Goal: Task Accomplishment & Management: Use online tool/utility

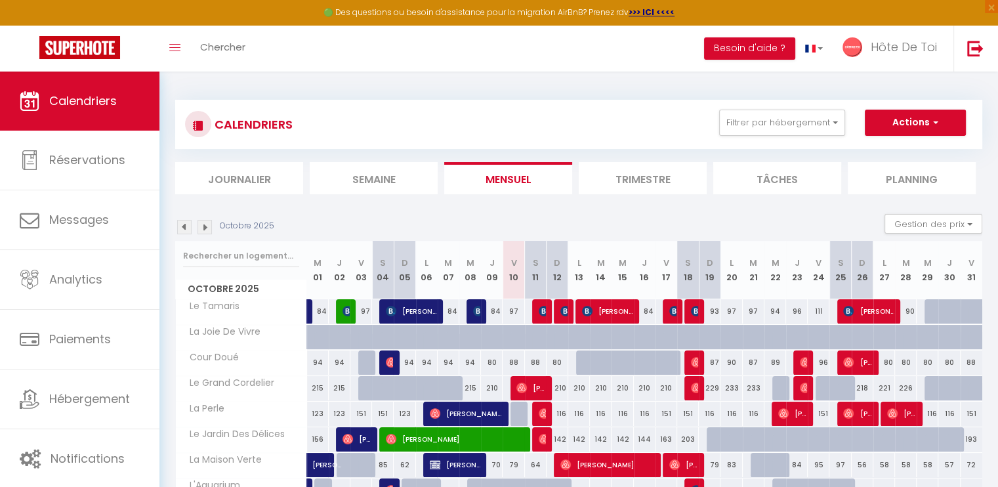
click at [184, 221] on img at bounding box center [184, 227] width 14 height 14
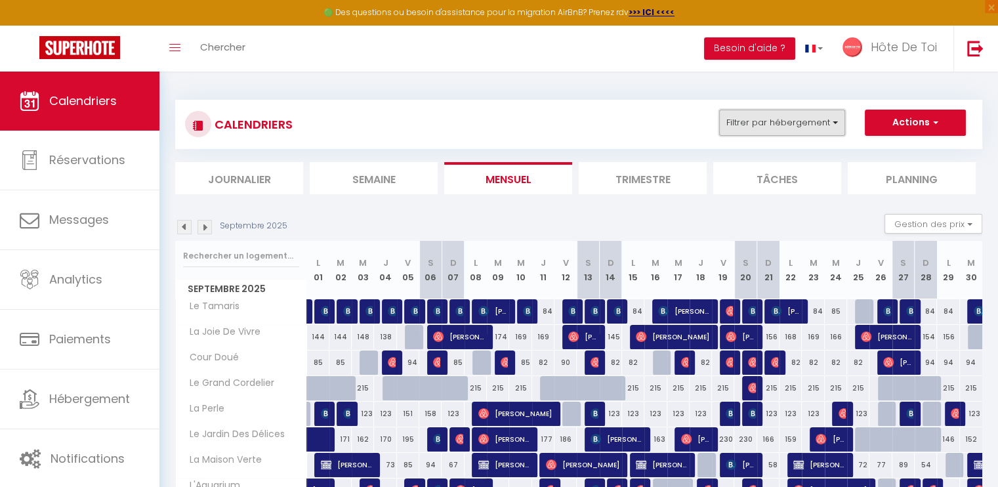
click at [812, 129] on button "Filtrer par hébergement" at bounding box center [782, 123] width 126 height 26
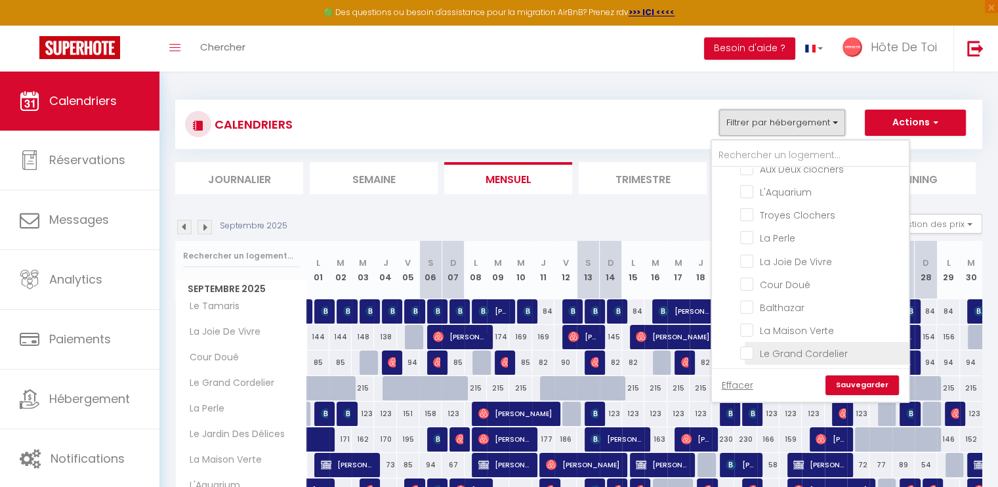
scroll to position [100, 0]
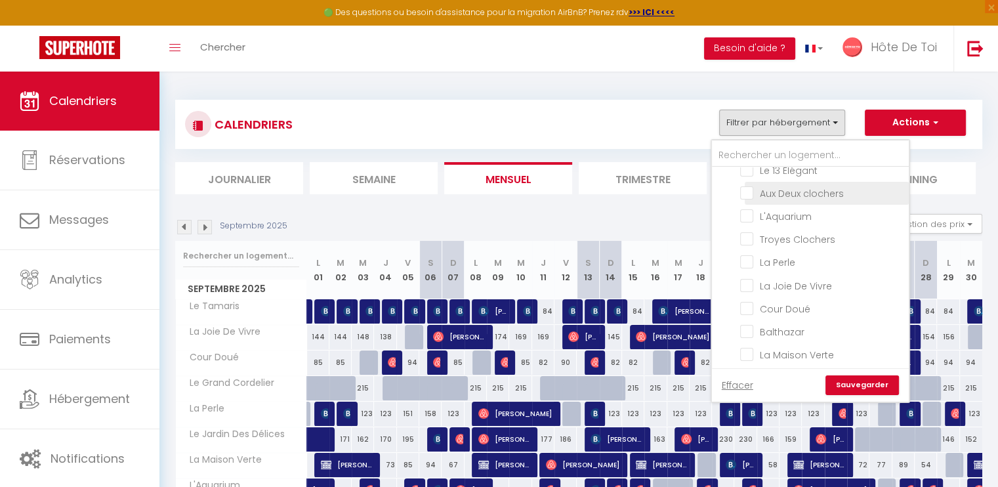
click at [748, 188] on input "Aux Deux clochers" at bounding box center [822, 192] width 164 height 13
checkbox input "true"
checkbox input "false"
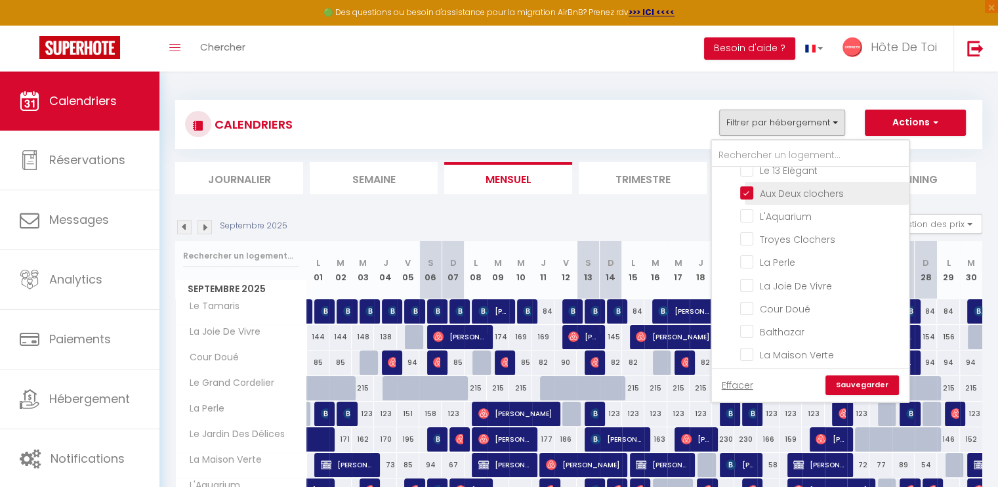
checkbox input "false"
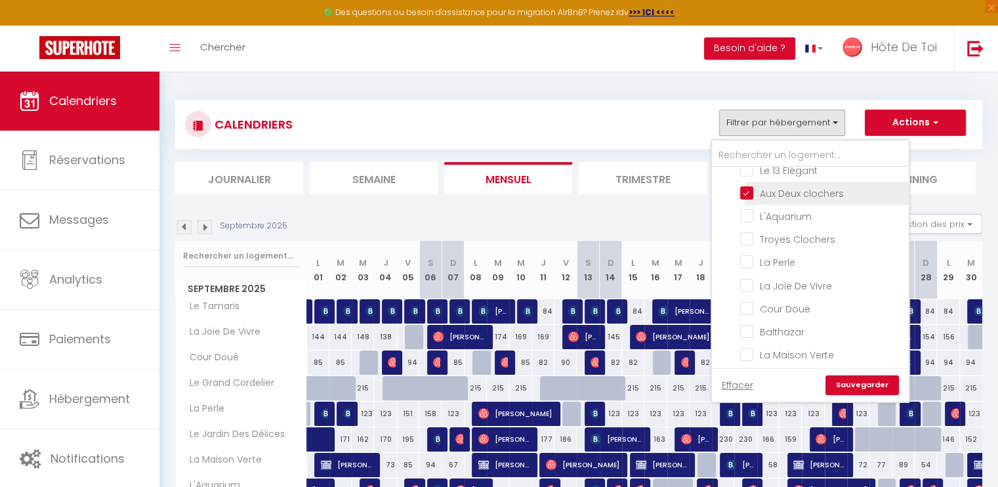
checkbox input "false"
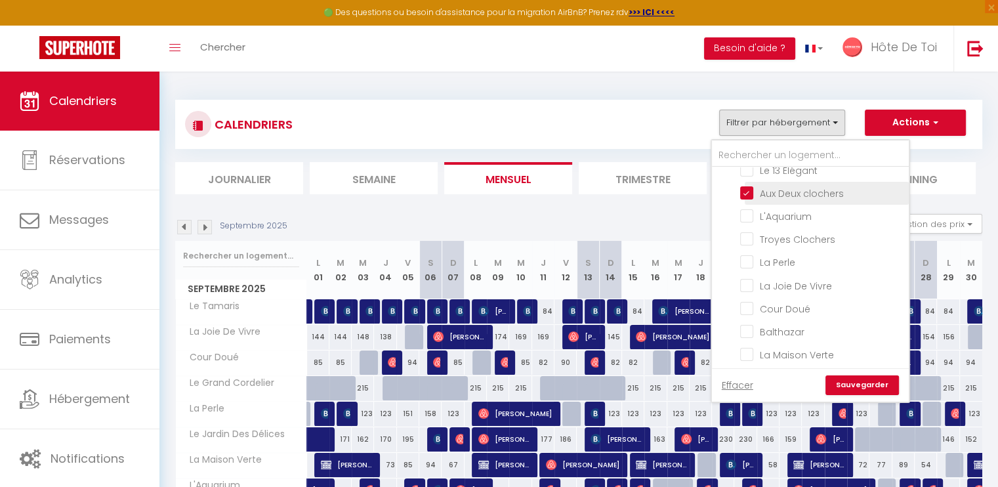
checkbox input "false"
click at [750, 235] on input "Troyes Clochers" at bounding box center [822, 238] width 164 height 13
checkbox input "true"
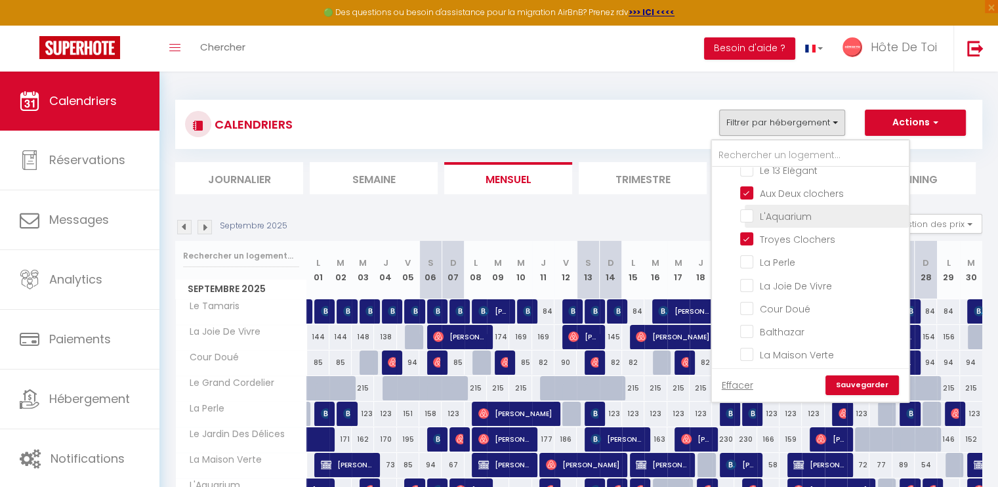
checkbox input "false"
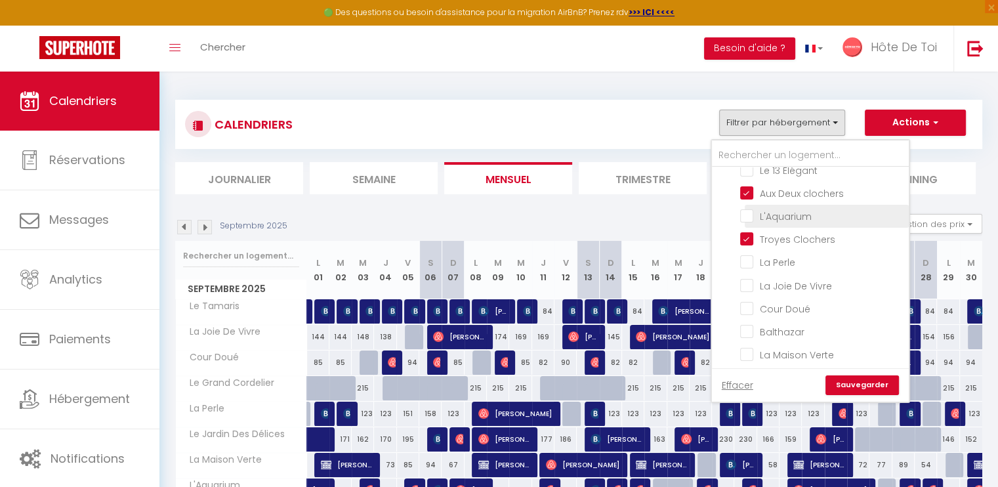
checkbox input "false"
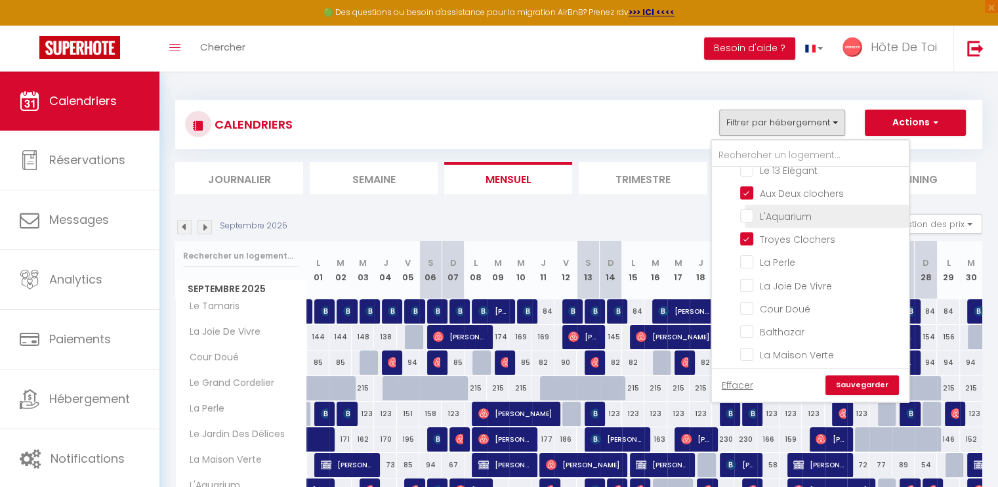
checkbox input "false"
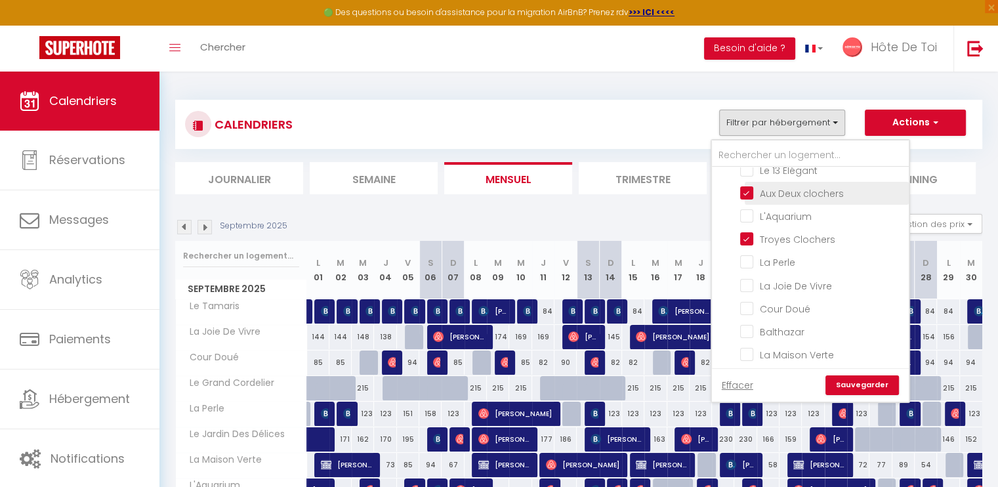
click at [745, 193] on input "Aux Deux clochers" at bounding box center [822, 192] width 164 height 13
checkbox input "false"
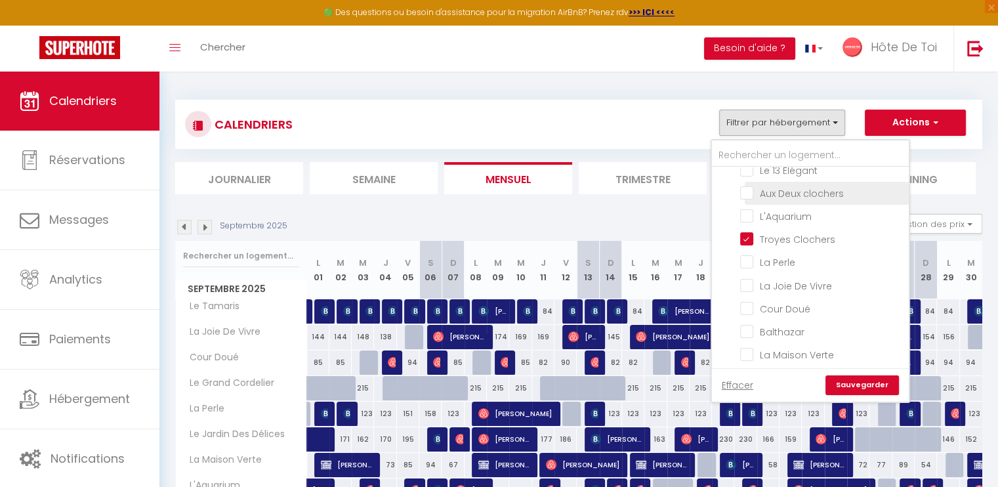
checkbox input "false"
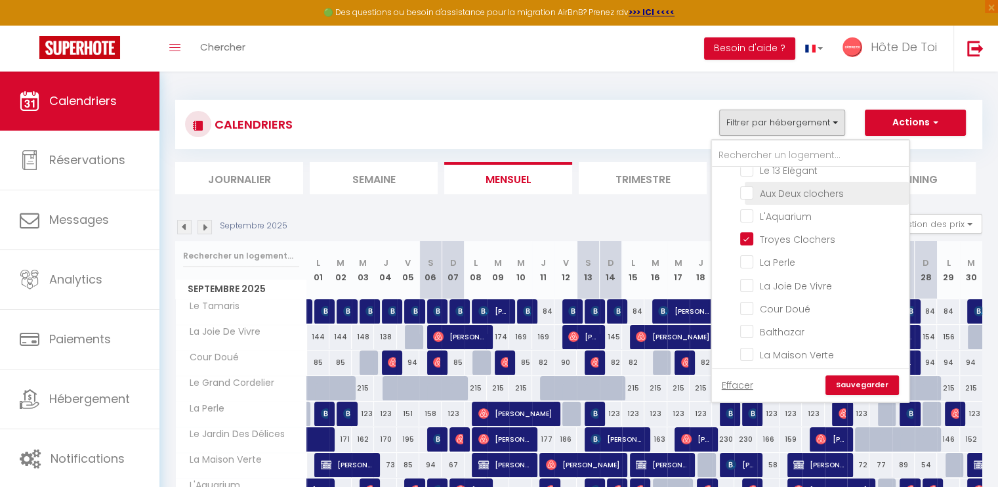
checkbox input "false"
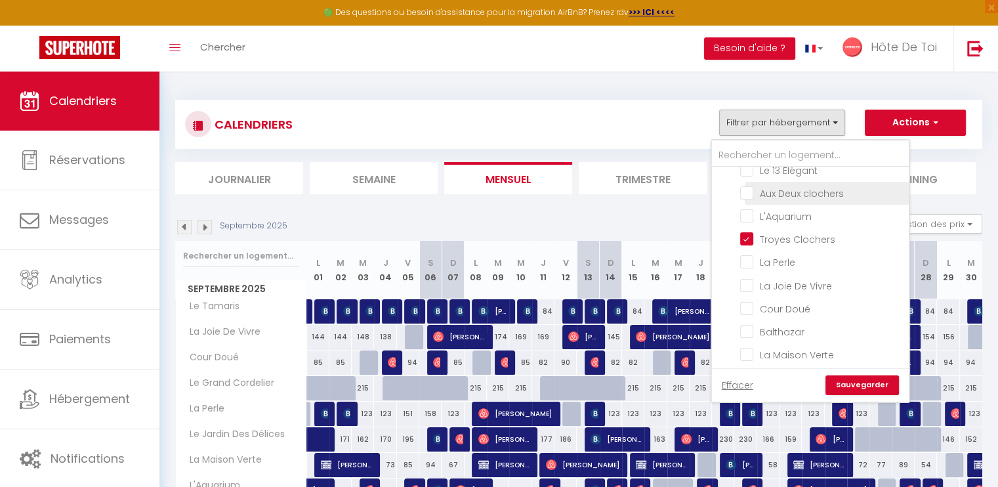
checkbox input "false"
click at [855, 384] on link "Sauvegarder" at bounding box center [861, 385] width 73 height 20
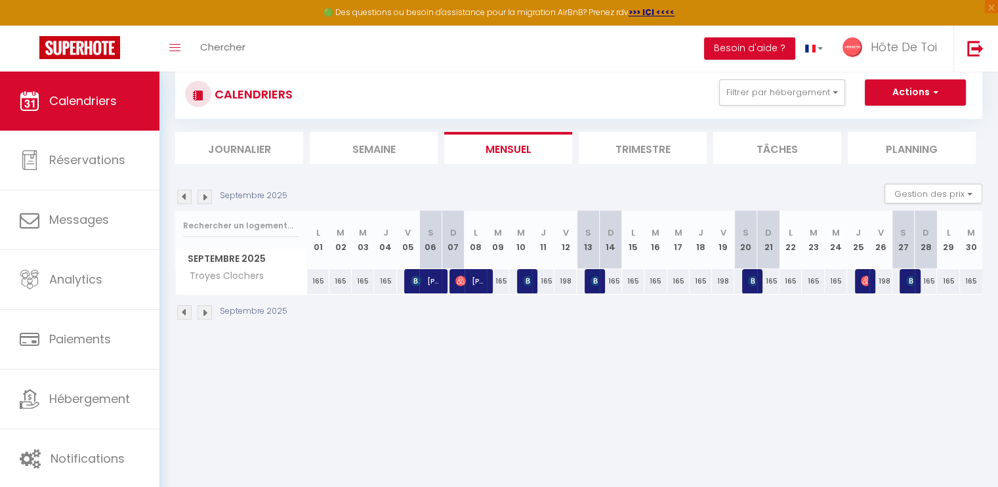
scroll to position [0, 0]
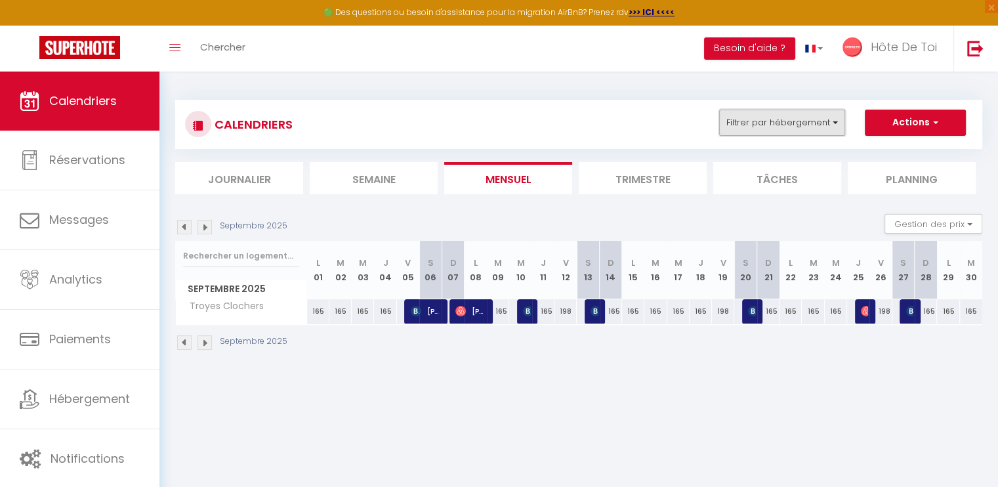
click at [823, 122] on button "Filtrer par hébergement" at bounding box center [782, 123] width 126 height 26
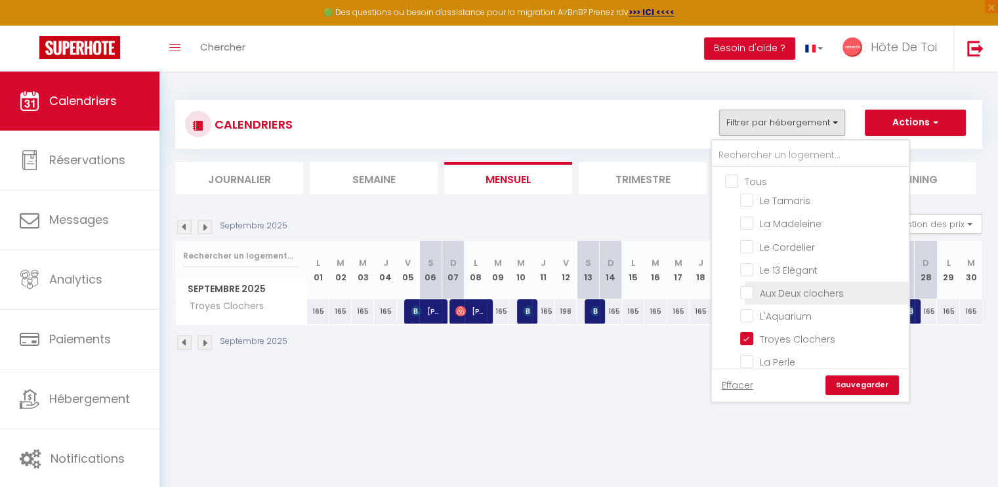
click at [756, 287] on input "Aux Deux clochers" at bounding box center [822, 291] width 164 height 13
checkbox input "true"
checkbox input "false"
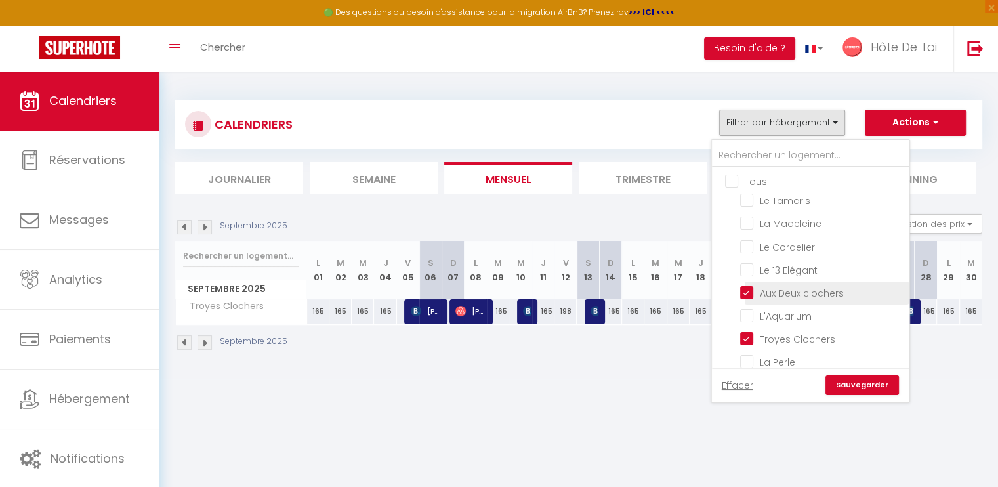
checkbox input "false"
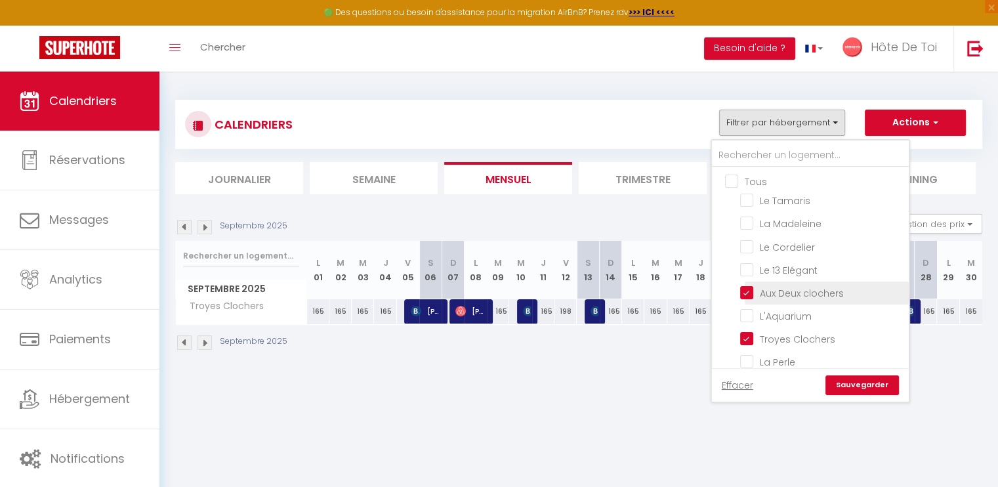
checkbox input "false"
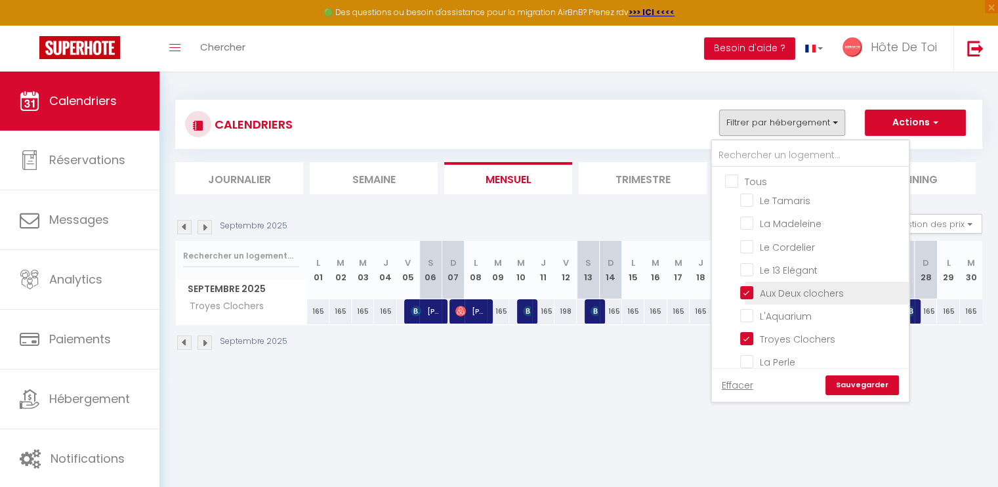
checkbox input "false"
click at [749, 338] on input "Troyes Clochers" at bounding box center [822, 337] width 164 height 13
checkbox input "false"
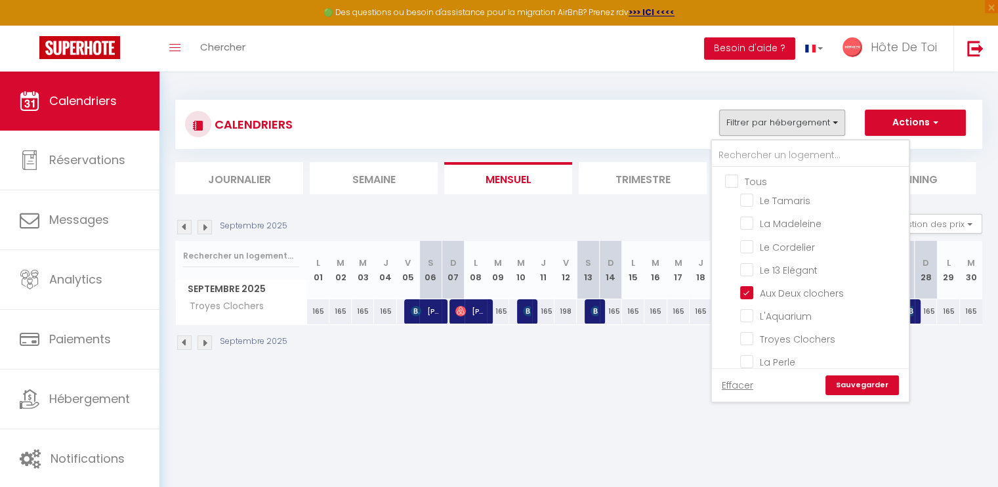
checkbox input "false"
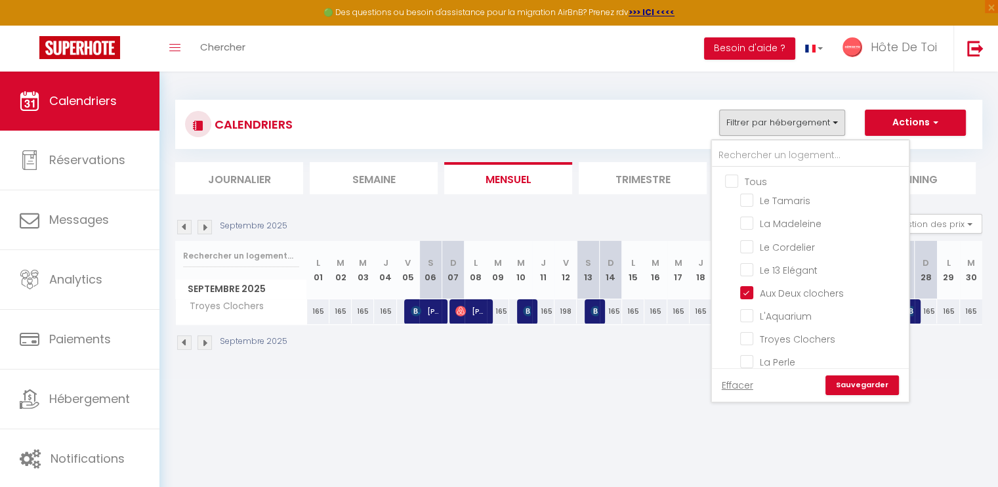
checkbox input "false"
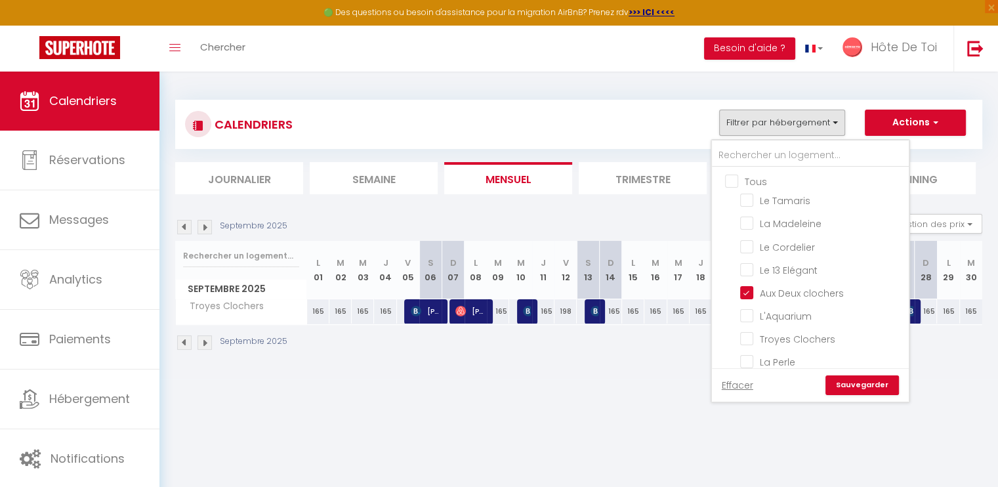
checkbox input "false"
click at [853, 389] on link "Sauvegarder" at bounding box center [861, 385] width 73 height 20
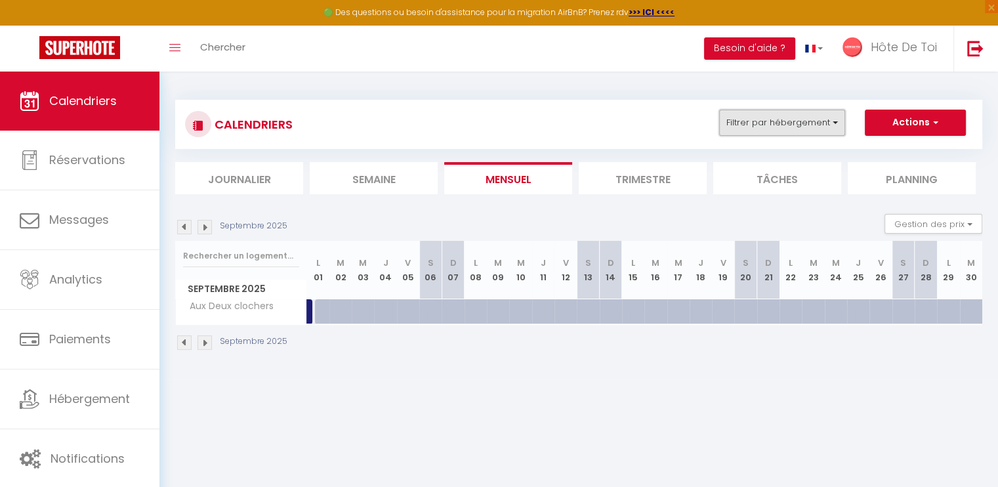
click at [788, 120] on button "Filtrer par hébergement" at bounding box center [782, 123] width 126 height 26
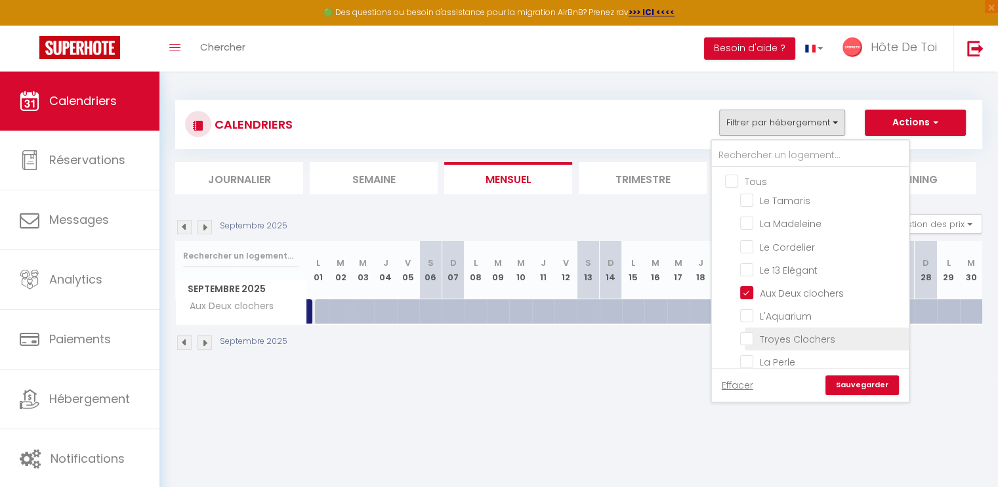
click at [749, 340] on input "Troyes Clochers" at bounding box center [822, 337] width 164 height 13
checkbox input "true"
checkbox input "false"
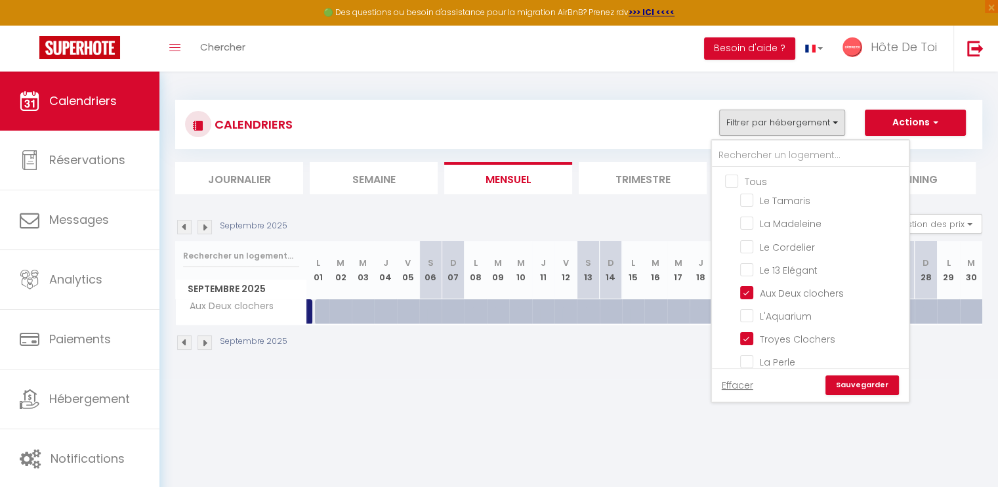
checkbox input "false"
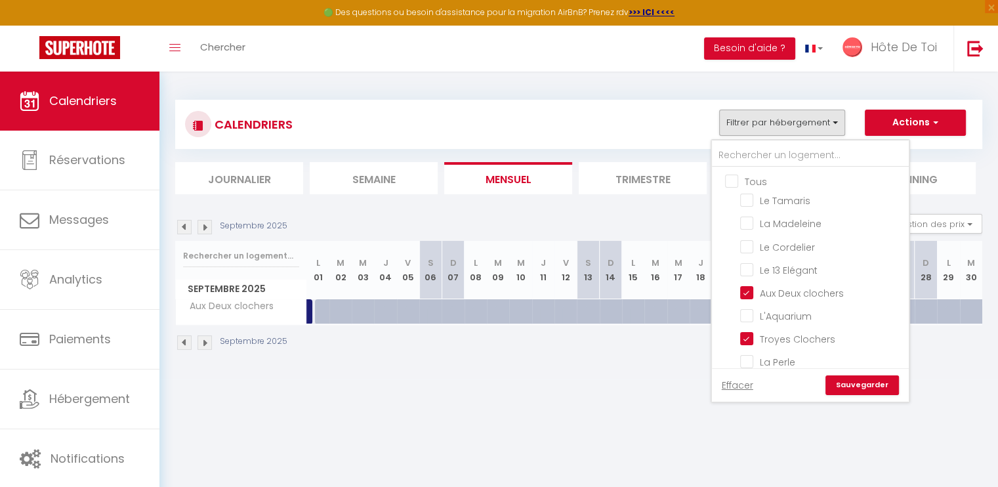
checkbox input "false"
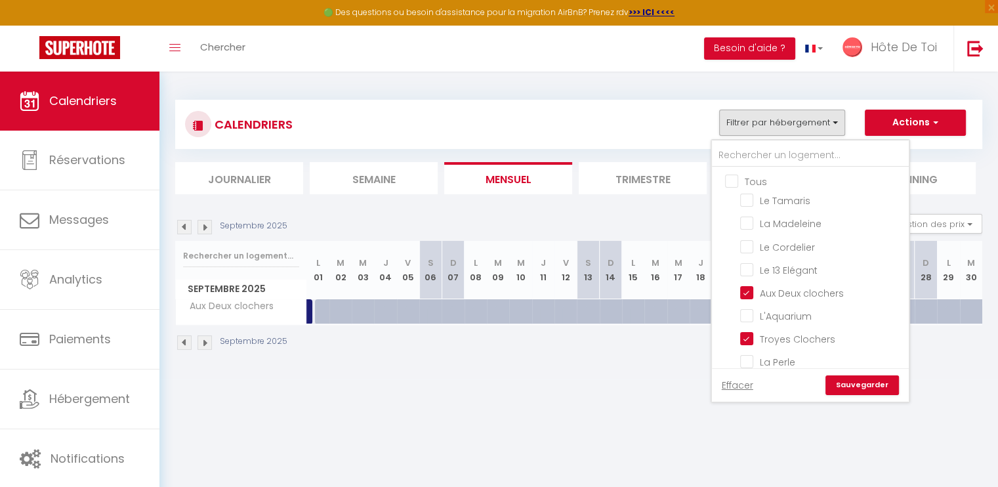
checkbox input "false"
click at [752, 285] on input "Aux Deux clochers" at bounding box center [822, 291] width 164 height 13
checkbox input "false"
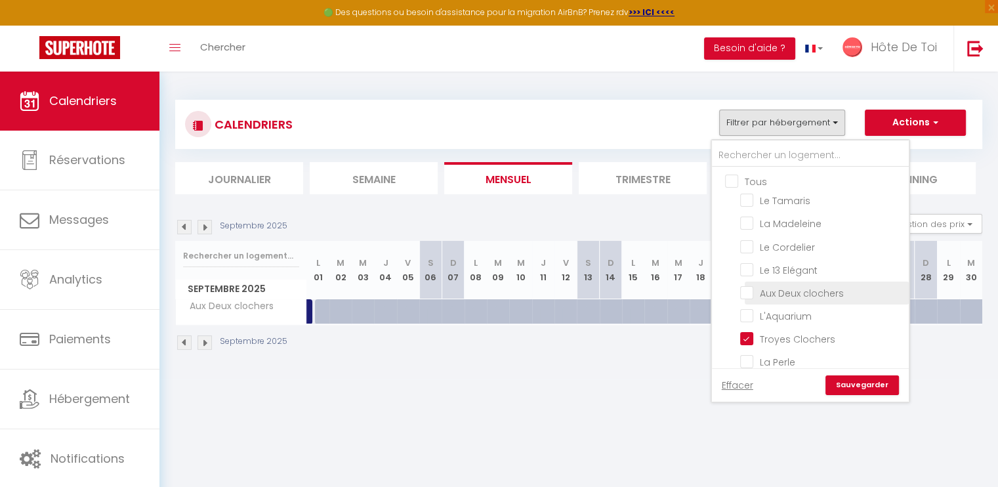
checkbox input "false"
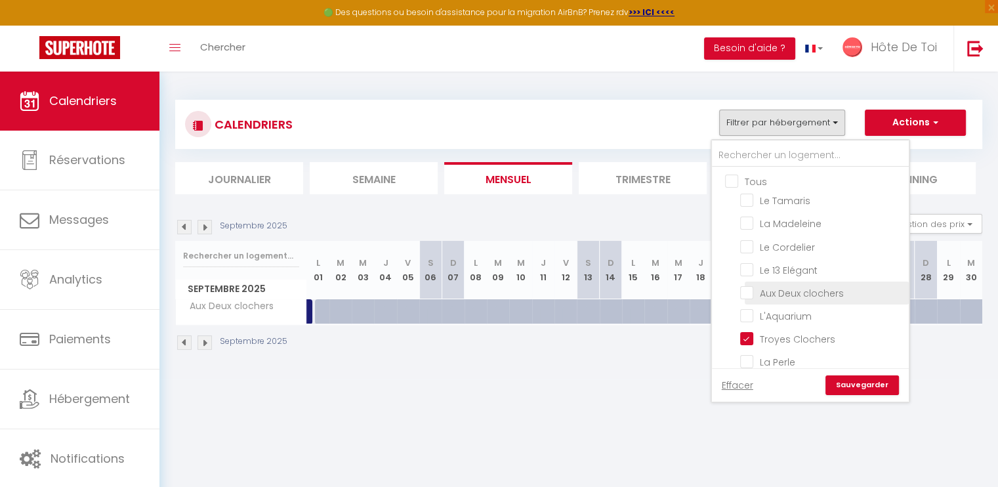
checkbox input "false"
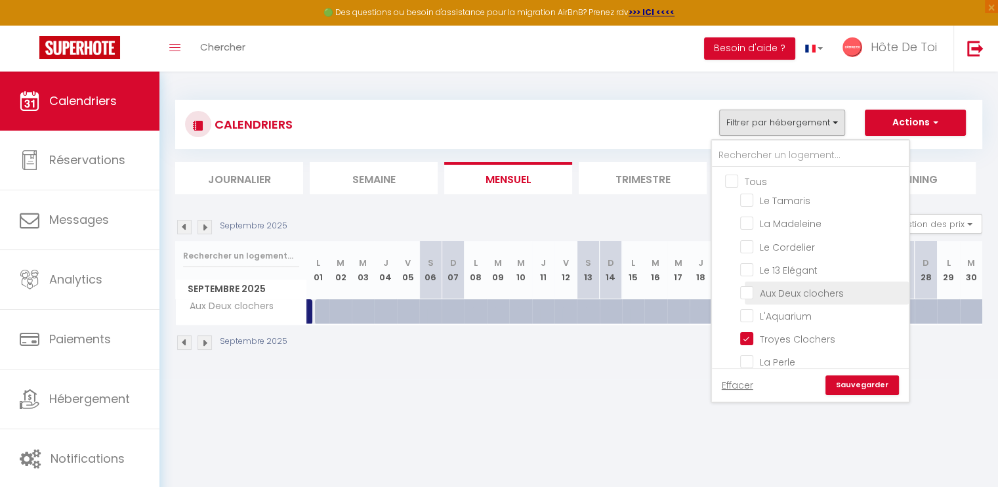
checkbox input "false"
click at [882, 382] on link "Sauvegarder" at bounding box center [861, 385] width 73 height 20
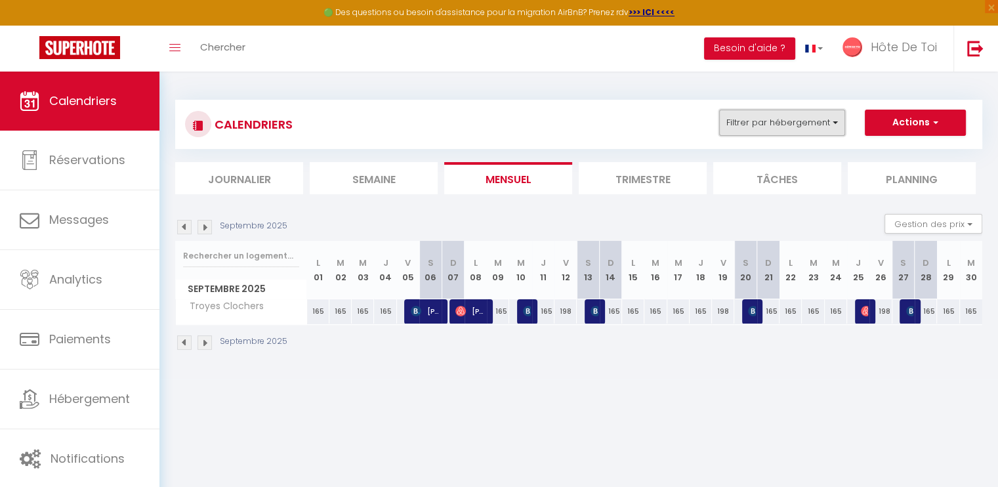
click at [780, 123] on button "Filtrer par hébergement" at bounding box center [782, 123] width 126 height 26
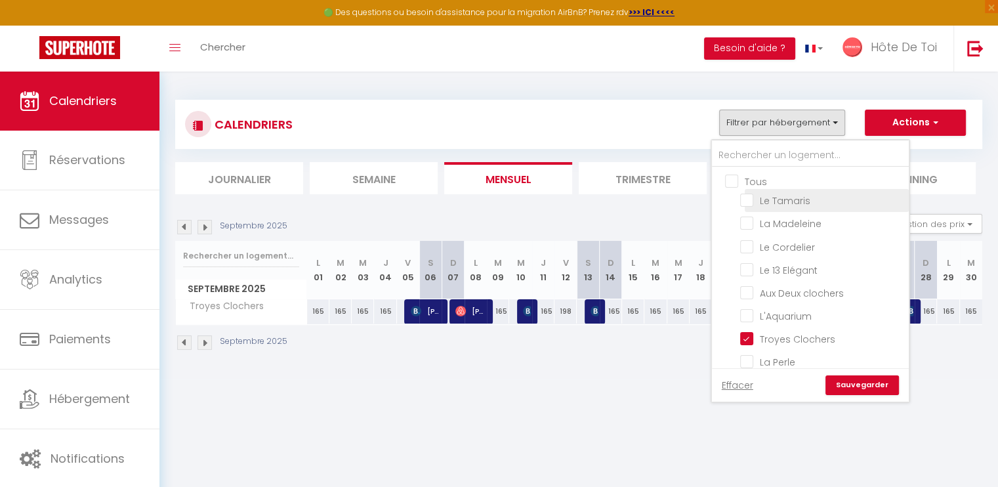
click at [748, 197] on input "Le Tamaris" at bounding box center [822, 199] width 164 height 13
checkbox input "true"
checkbox input "false"
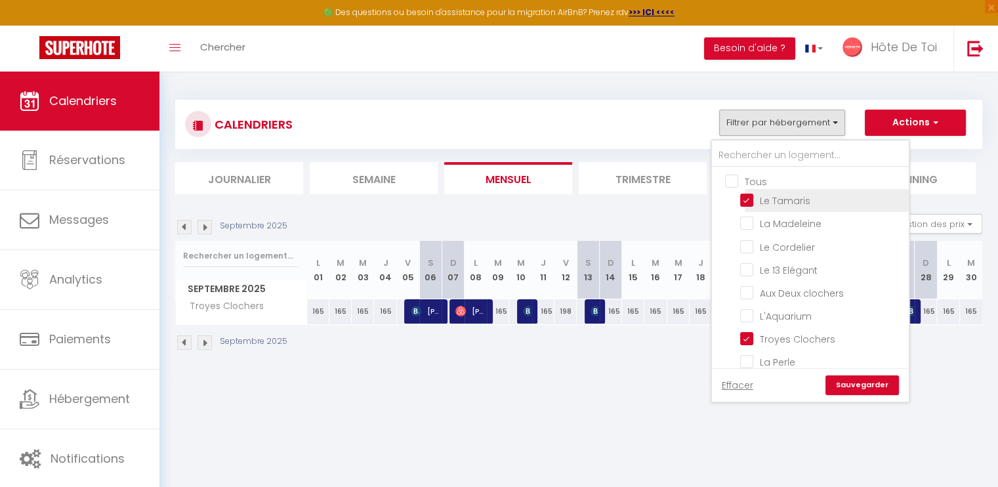
checkbox input "false"
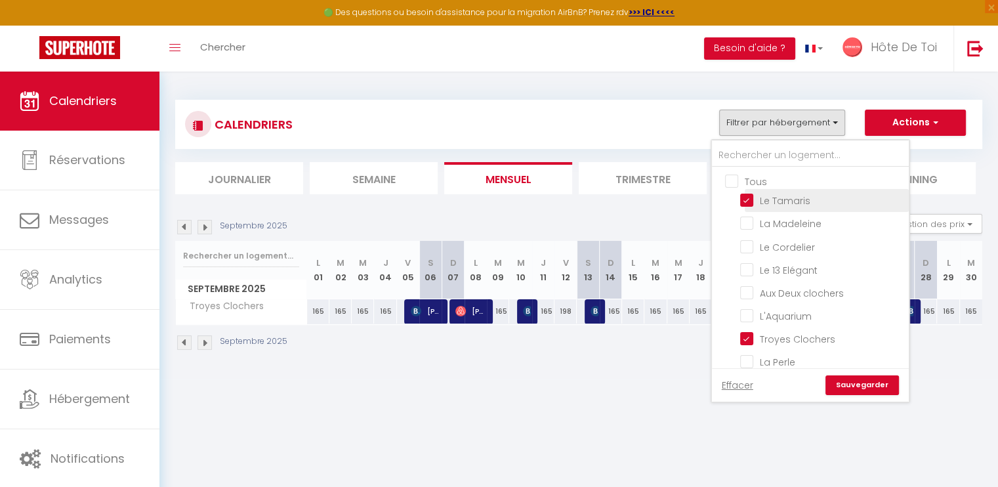
checkbox input "false"
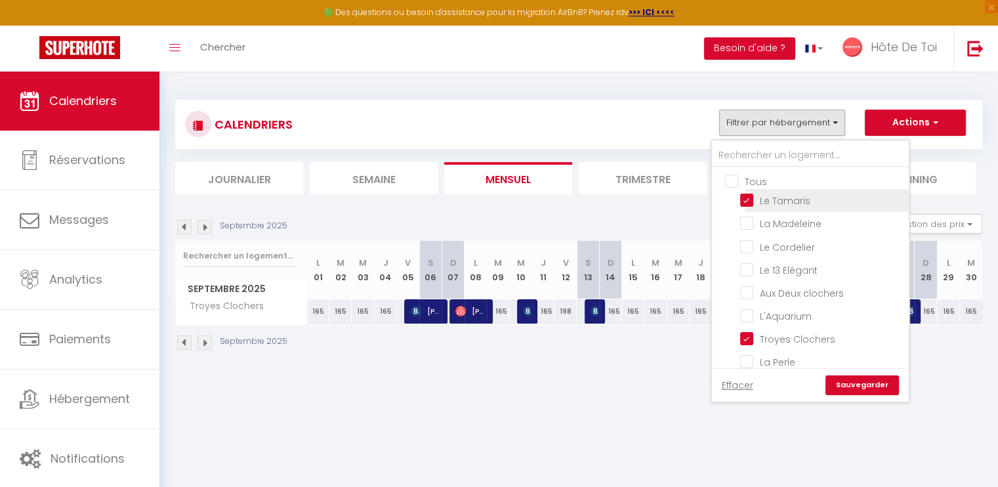
checkbox input "false"
click at [777, 335] on input "Troyes Clochers" at bounding box center [822, 337] width 164 height 13
checkbox input "false"
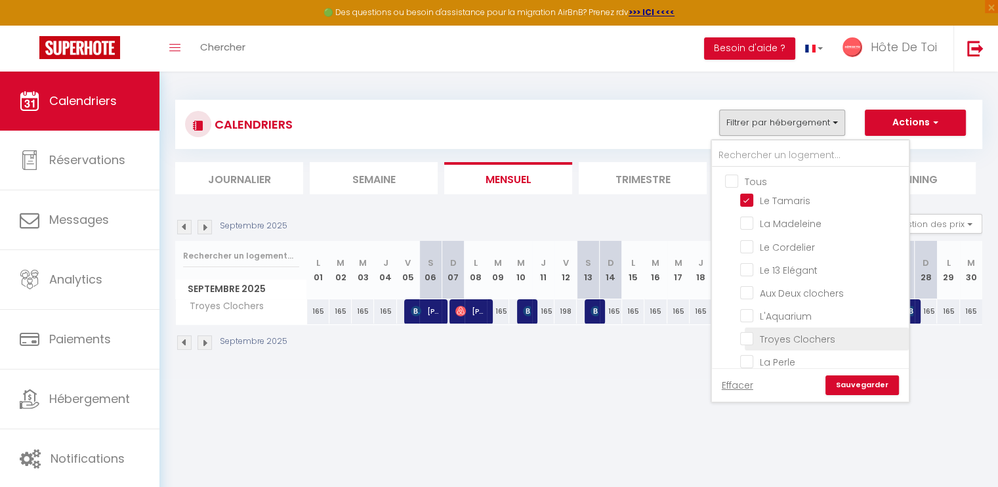
checkbox input "false"
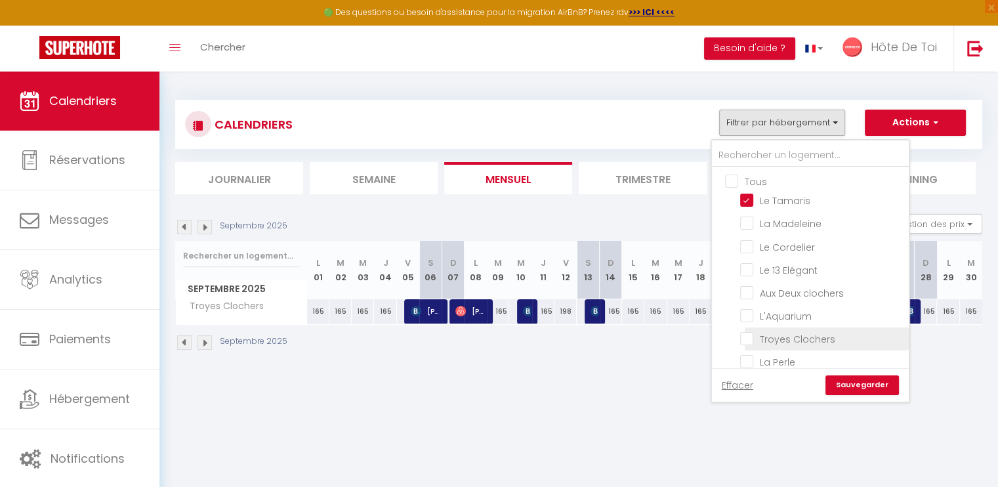
checkbox input "false"
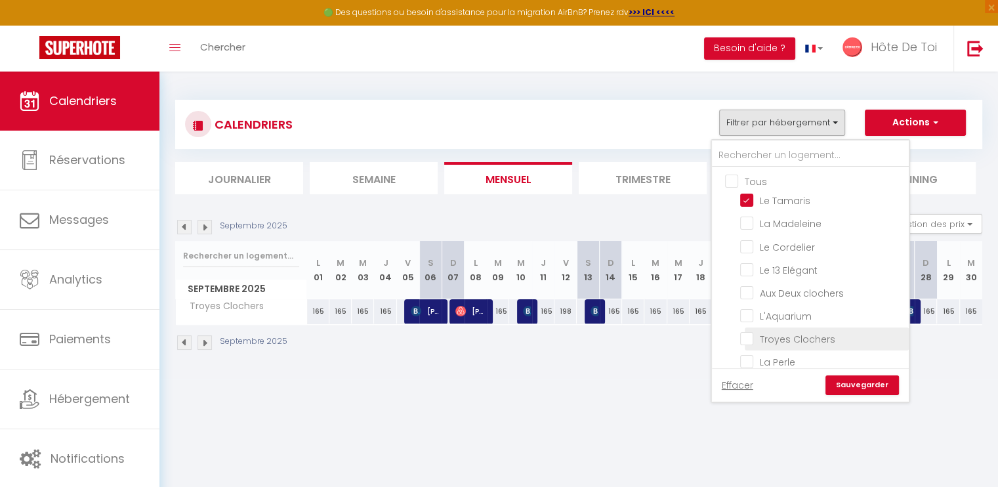
checkbox input "false"
click at [871, 388] on link "Sauvegarder" at bounding box center [861, 385] width 73 height 20
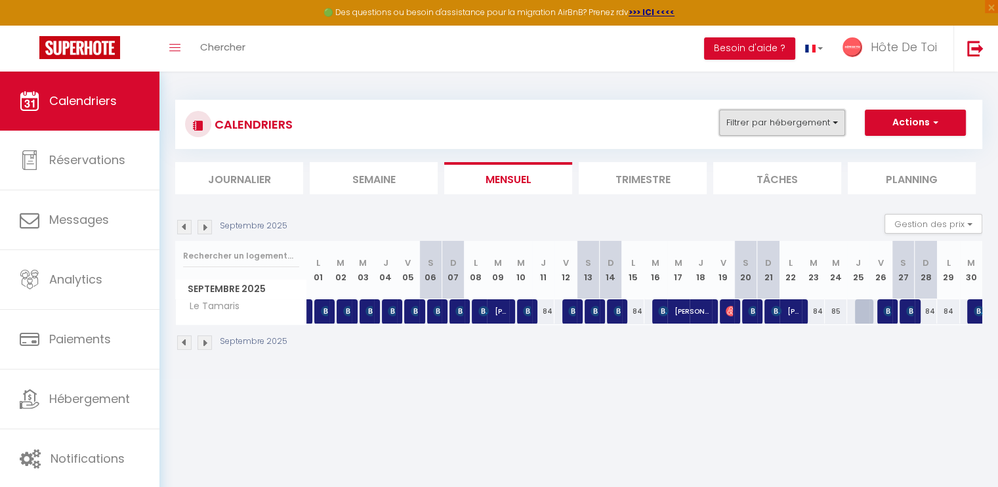
click at [774, 117] on button "Filtrer par hébergement" at bounding box center [782, 123] width 126 height 26
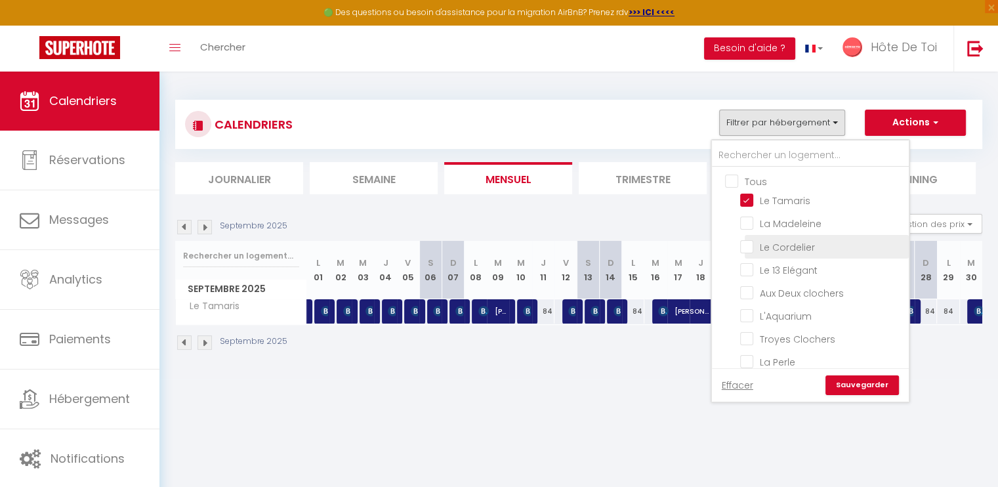
click at [748, 241] on input "Le Cordelier" at bounding box center [822, 245] width 164 height 13
checkbox input "true"
checkbox input "false"
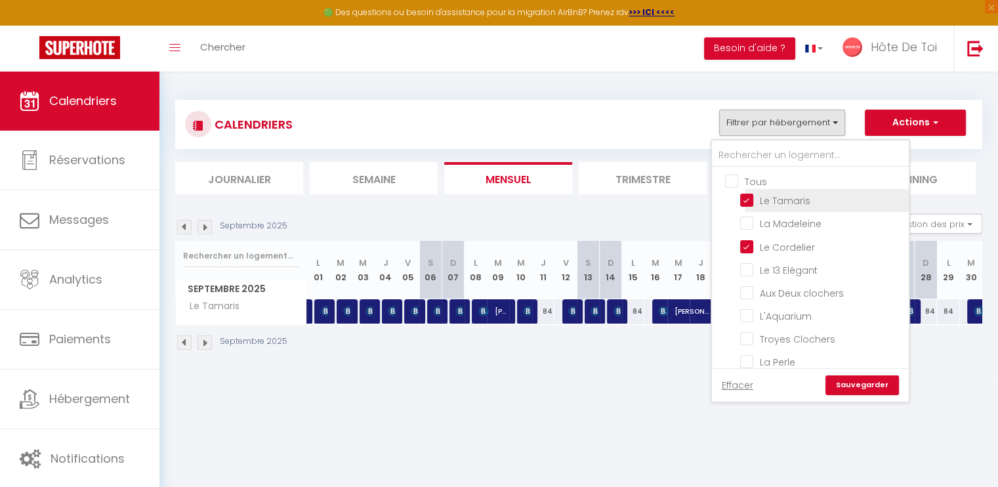
checkbox input "false"
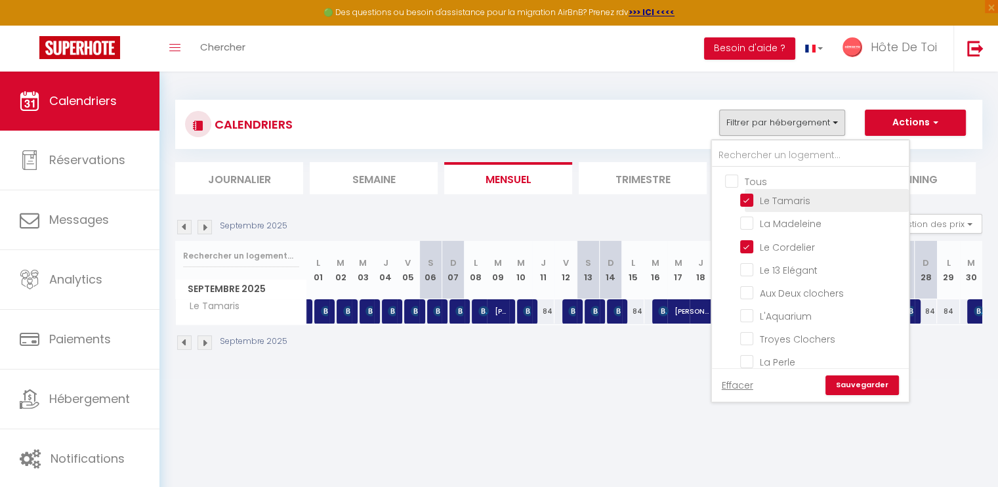
checkbox input "false"
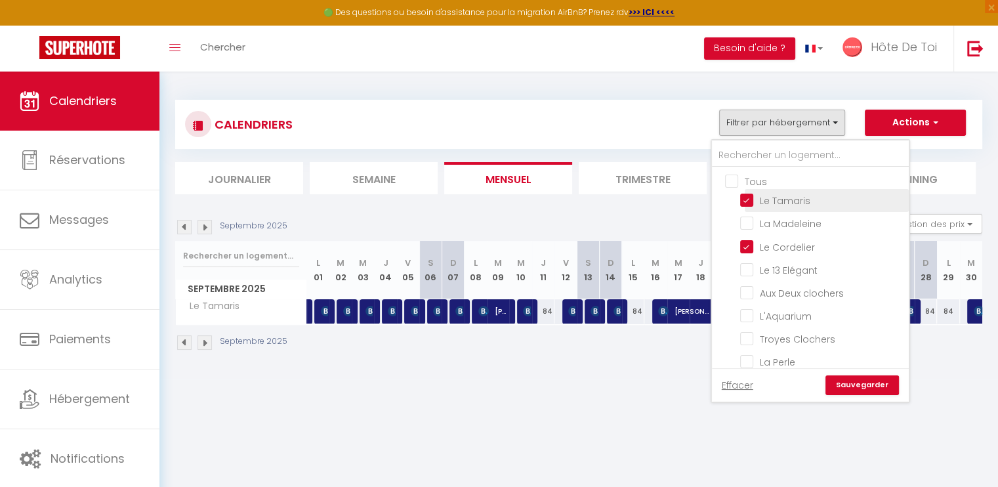
click at [745, 201] on input "Le Tamaris" at bounding box center [822, 199] width 164 height 13
checkbox input "false"
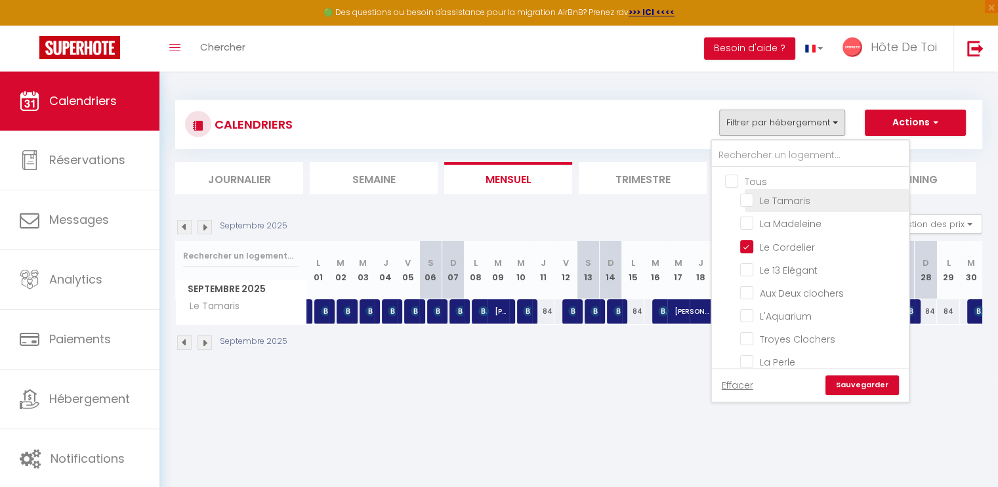
checkbox input "false"
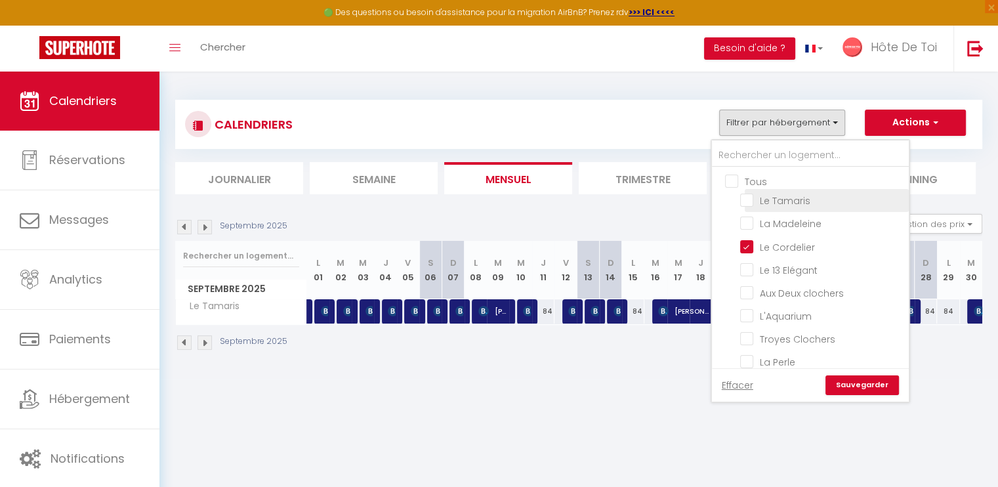
checkbox input "false"
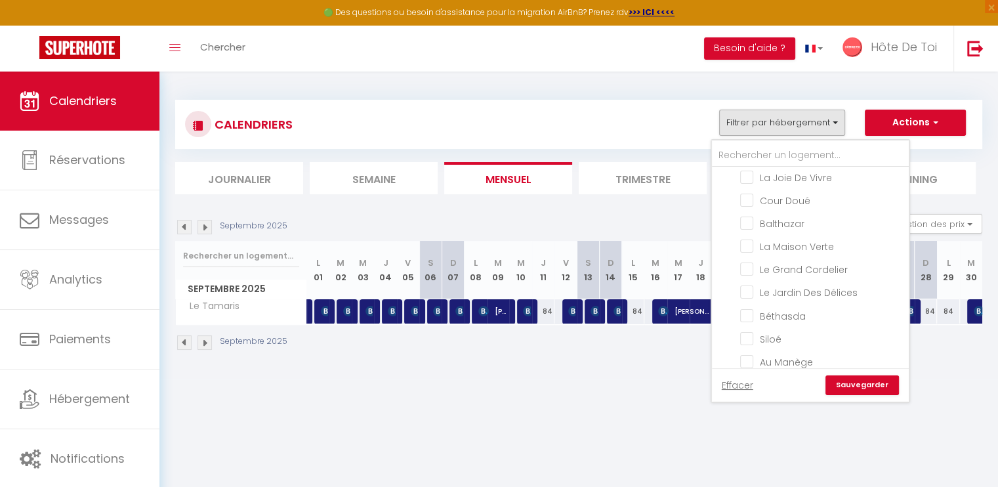
scroll to position [209, 0]
click at [745, 260] on input "Le Grand Cordelier" at bounding box center [822, 266] width 164 height 13
checkbox input "true"
checkbox input "false"
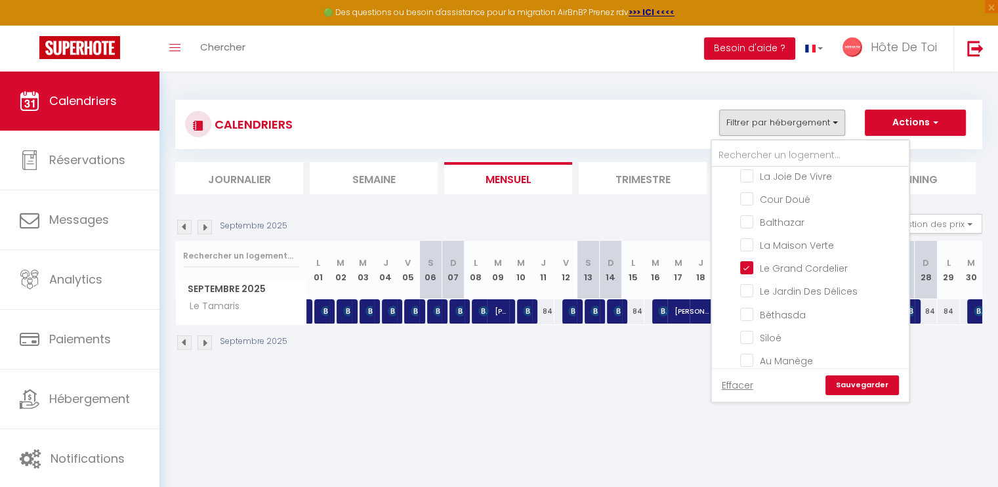
checkbox input "false"
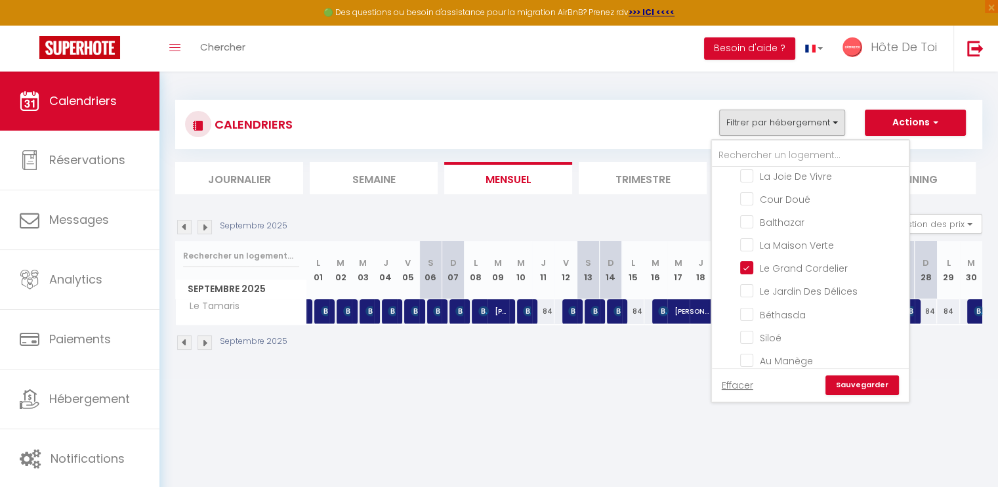
checkbox input "false"
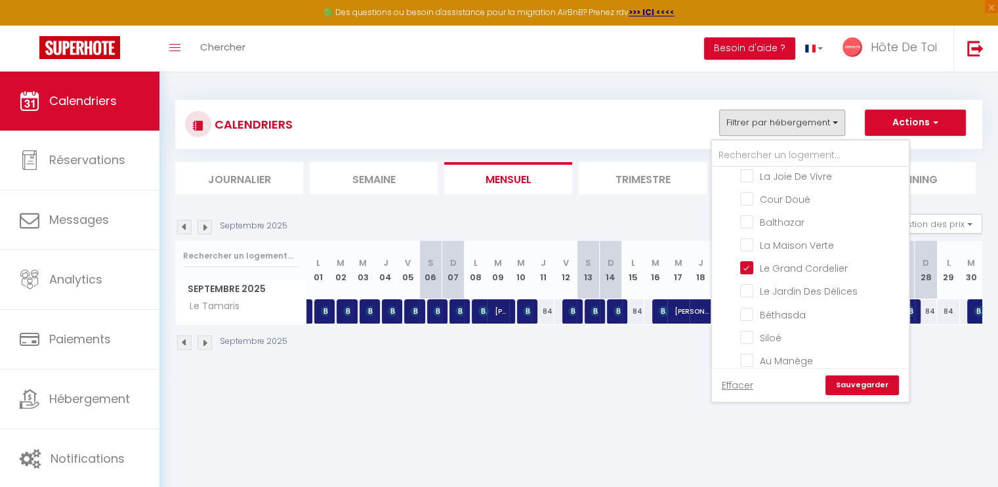
click at [867, 380] on link "Sauvegarder" at bounding box center [861, 385] width 73 height 20
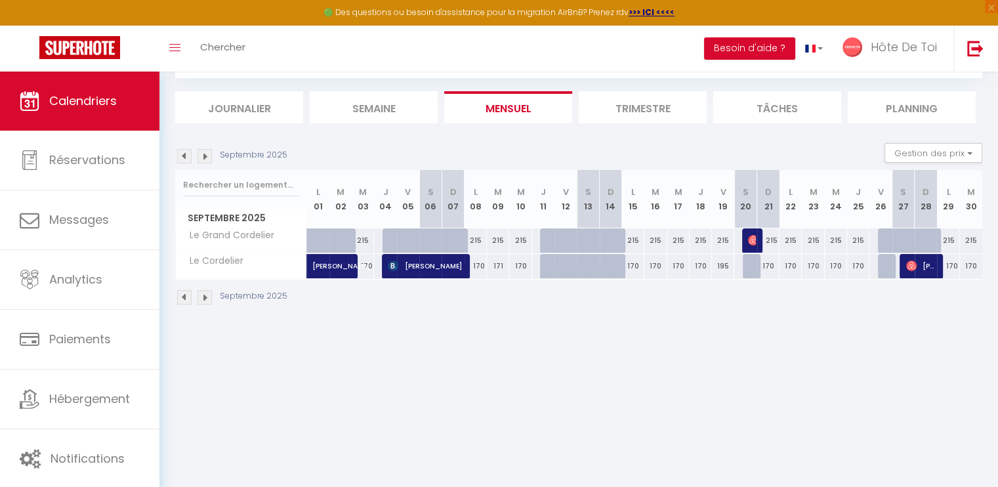
scroll to position [0, 0]
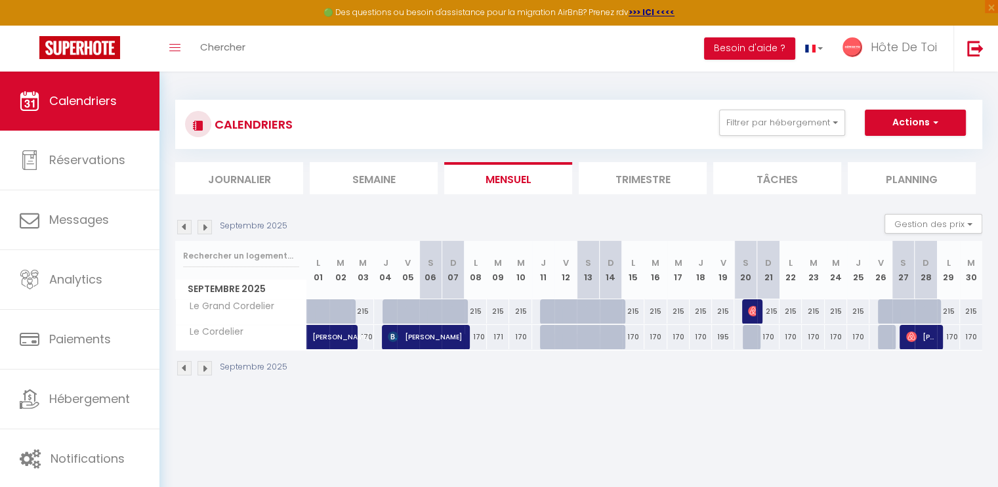
click at [179, 222] on img at bounding box center [184, 227] width 14 height 14
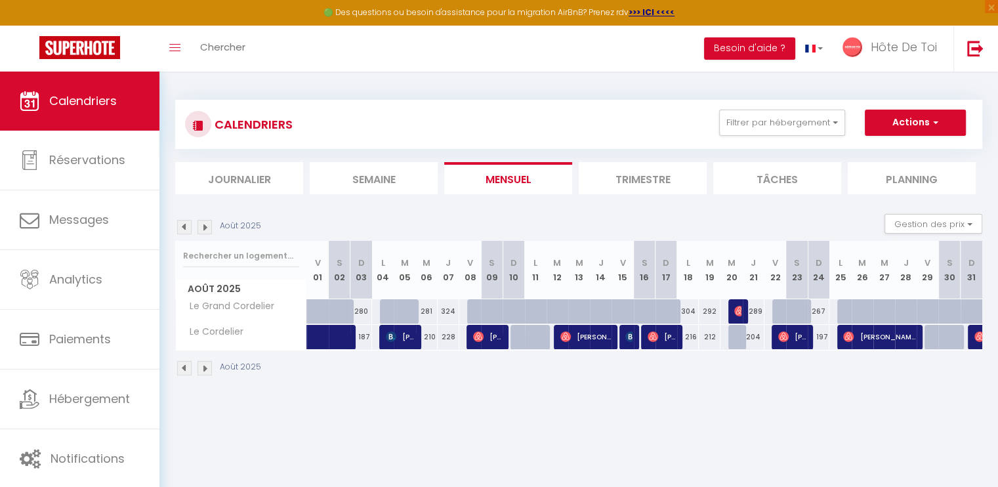
click at [204, 229] on img at bounding box center [204, 227] width 14 height 14
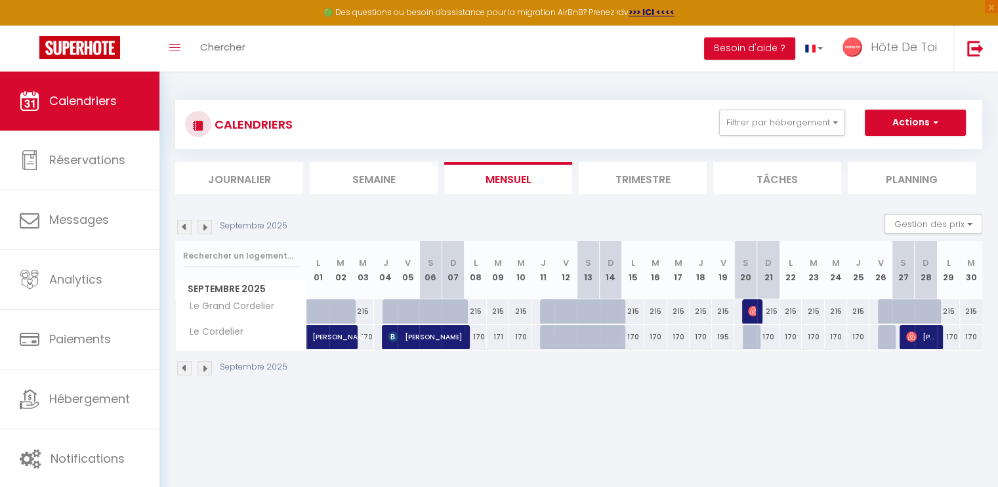
click at [592, 314] on div at bounding box center [596, 318] width 22 height 25
type input "215"
type input "Sam 13 Septembre 2025"
type input "Dim 14 Septembre 2025"
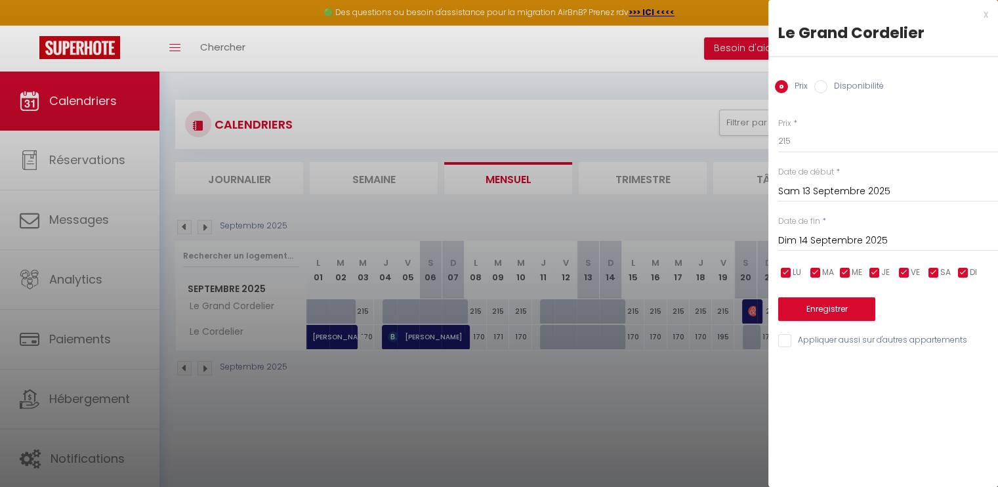
click at [689, 87] on div at bounding box center [499, 243] width 998 height 487
